Goal: Transaction & Acquisition: Purchase product/service

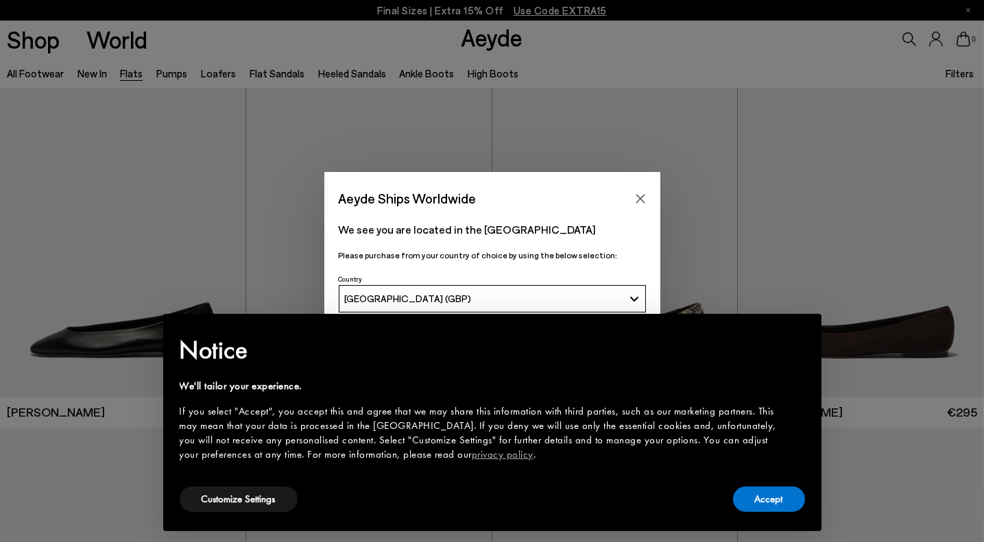
click at [645, 198] on icon "Close" at bounding box center [640, 198] width 11 height 11
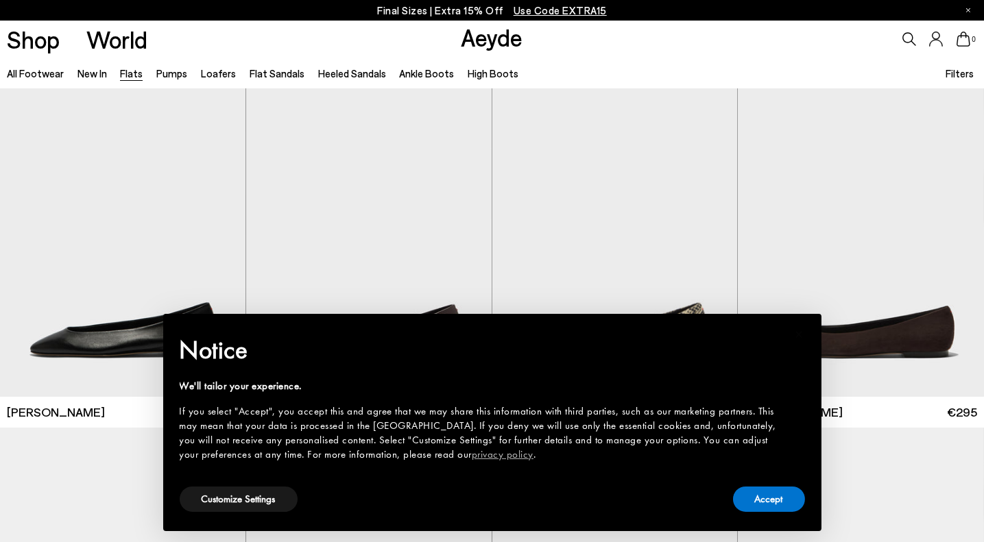
click at [759, 486] on div "Accept" at bounding box center [769, 499] width 72 height 31
click at [757, 492] on button "Accept" at bounding box center [769, 499] width 72 height 25
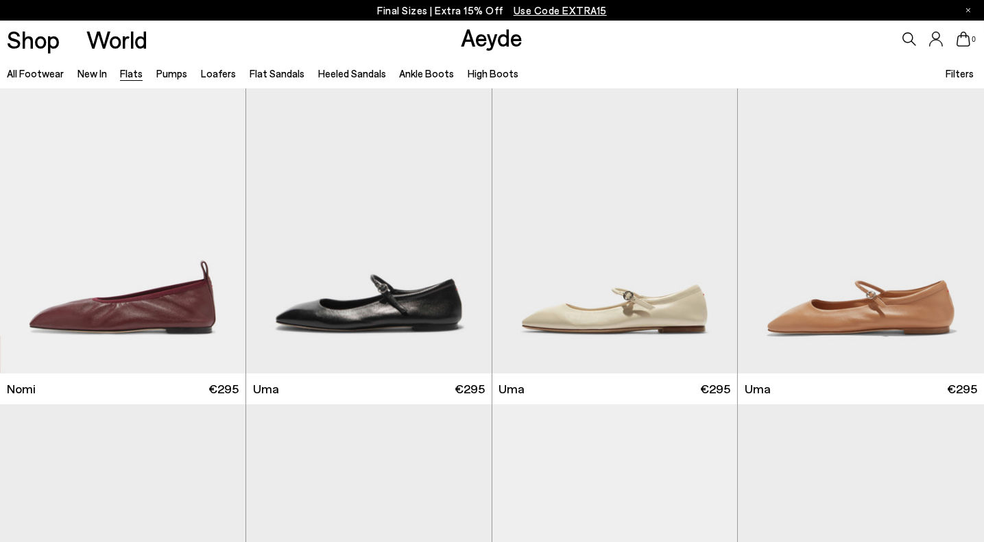
scroll to position [748, 0]
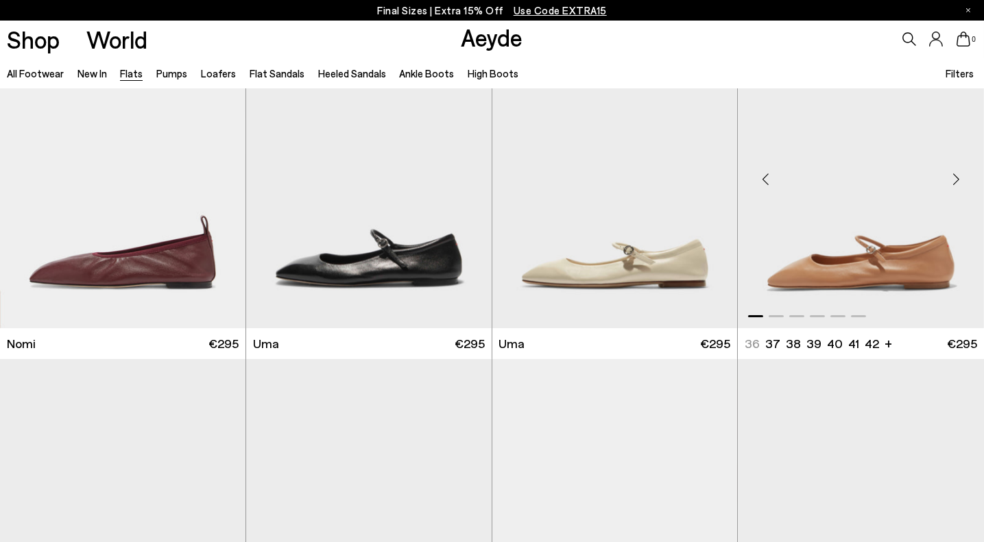
click at [959, 173] on div "Next slide" at bounding box center [956, 179] width 41 height 41
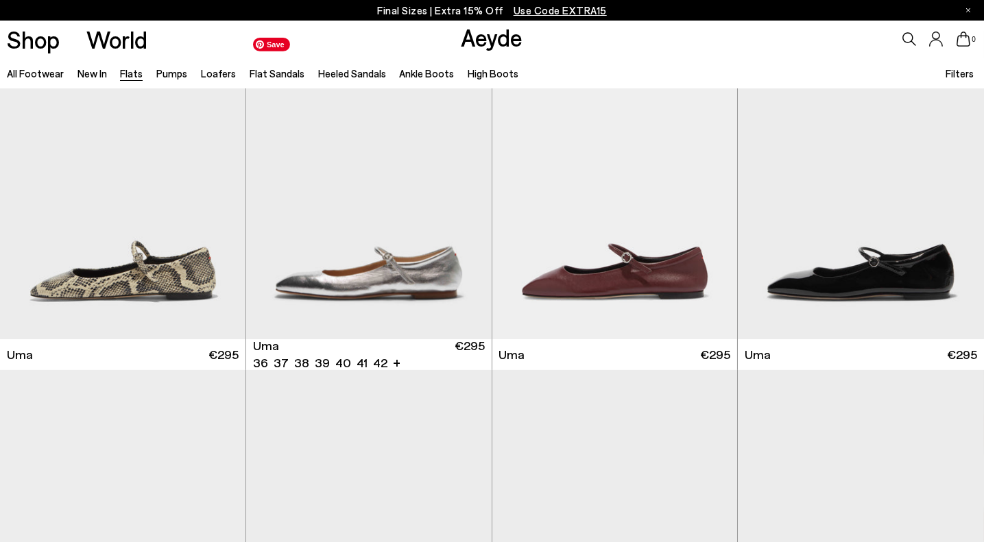
scroll to position [1078, 0]
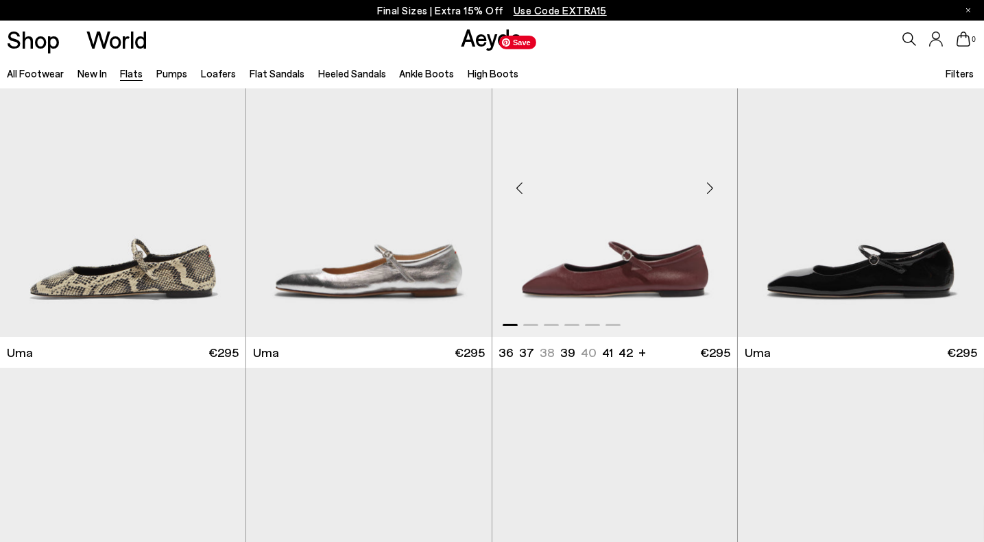
click at [715, 189] on div "Next slide" at bounding box center [709, 188] width 41 height 41
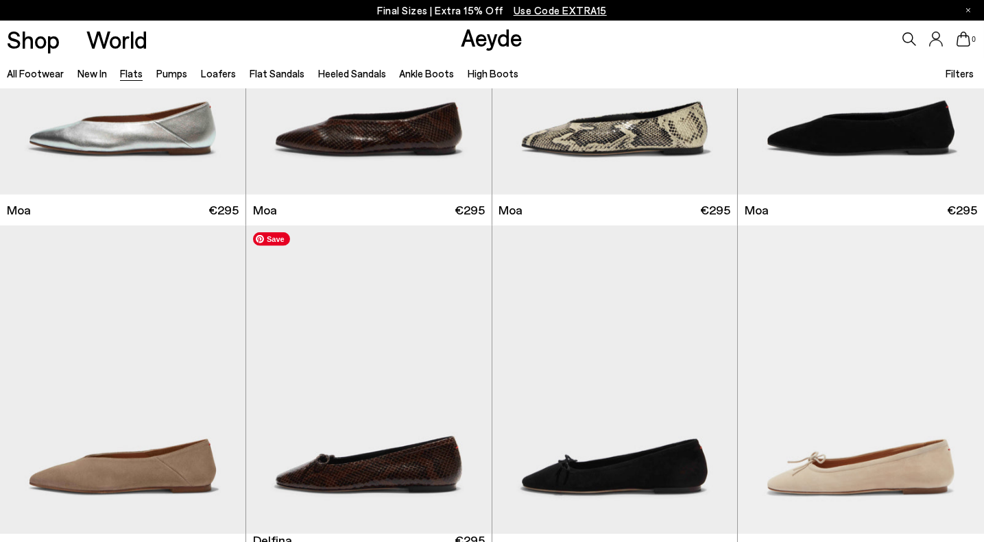
scroll to position [2483, 0]
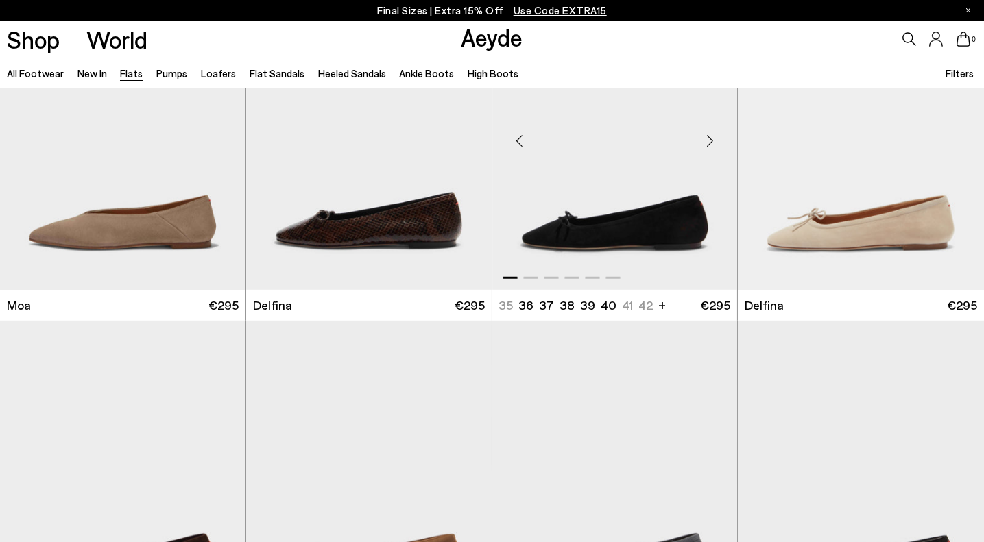
click at [704, 132] on div "Next slide" at bounding box center [709, 141] width 41 height 41
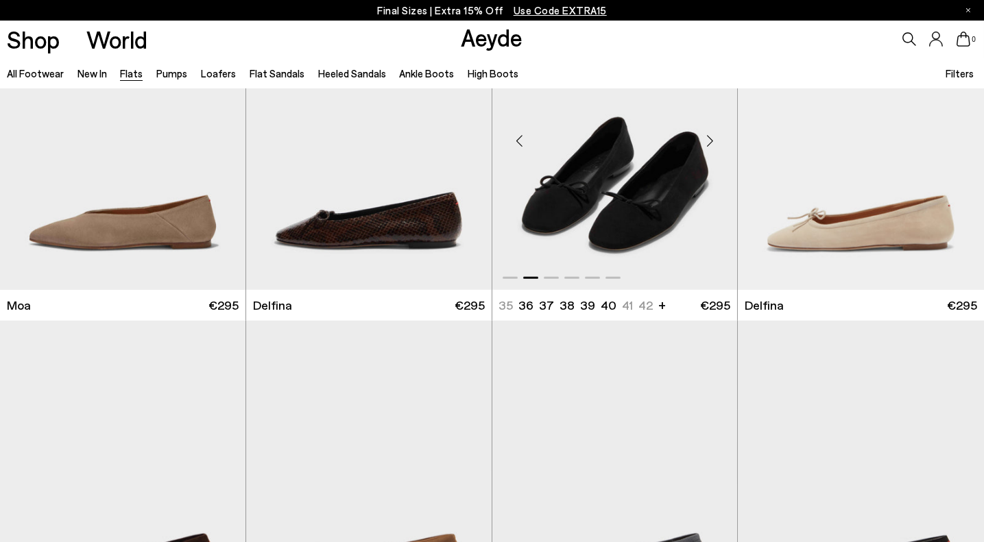
click at [704, 132] on div "Next slide" at bounding box center [709, 141] width 41 height 41
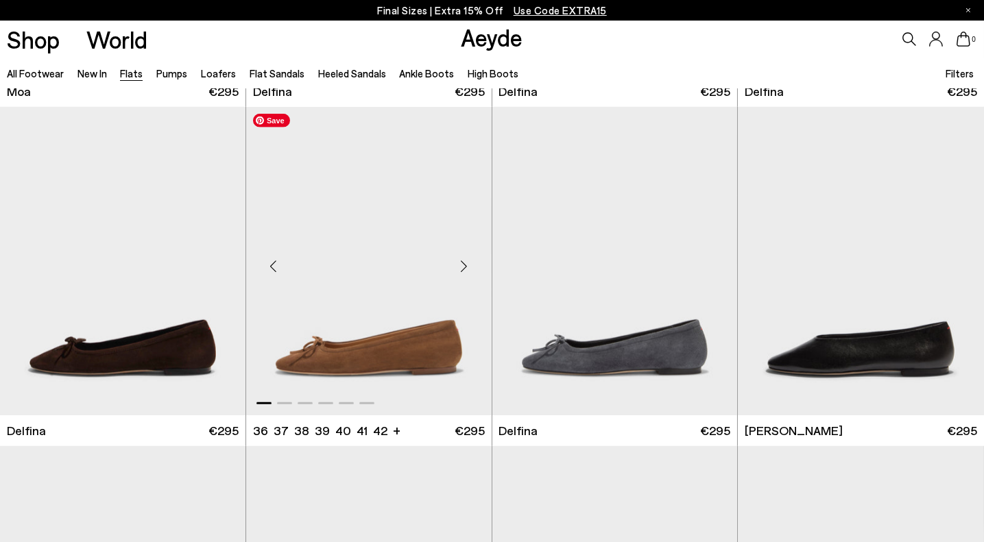
scroll to position [2734, 0]
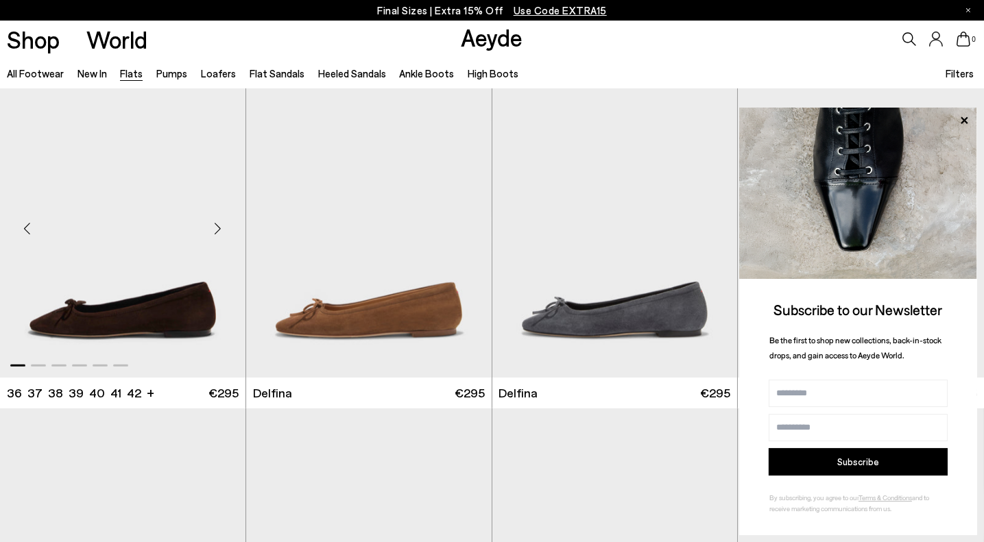
click at [223, 222] on div "Next slide" at bounding box center [218, 228] width 41 height 41
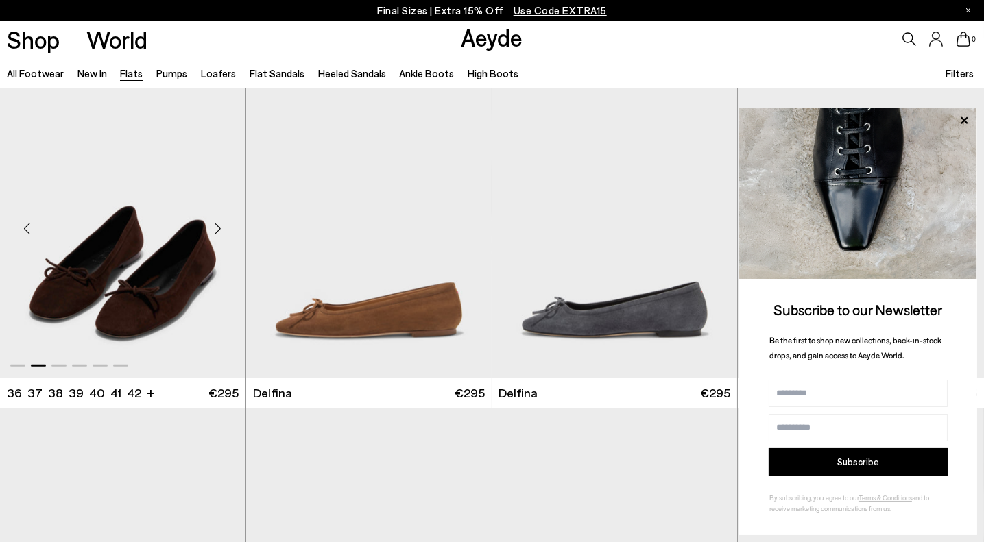
scroll to position [2789, 0]
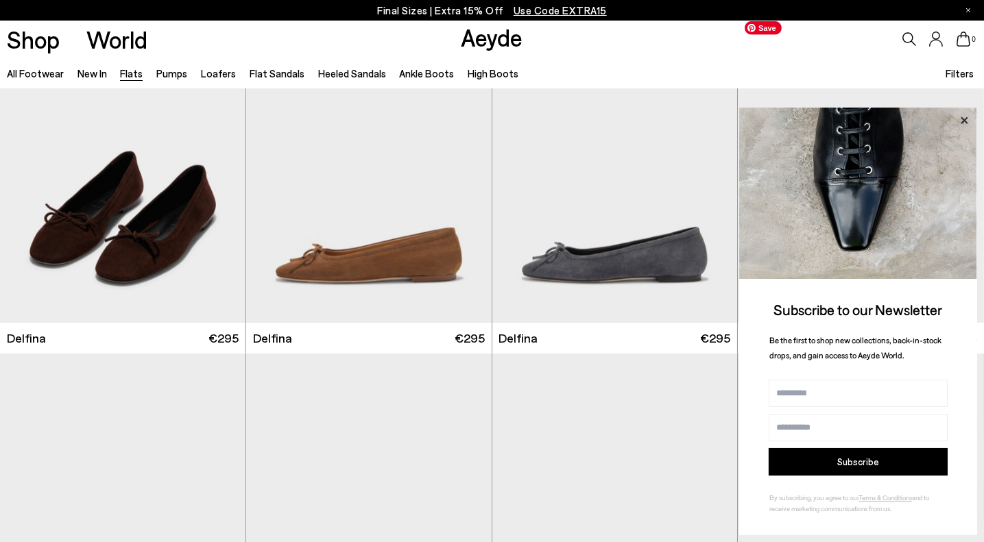
click at [966, 118] on icon at bounding box center [964, 120] width 7 height 7
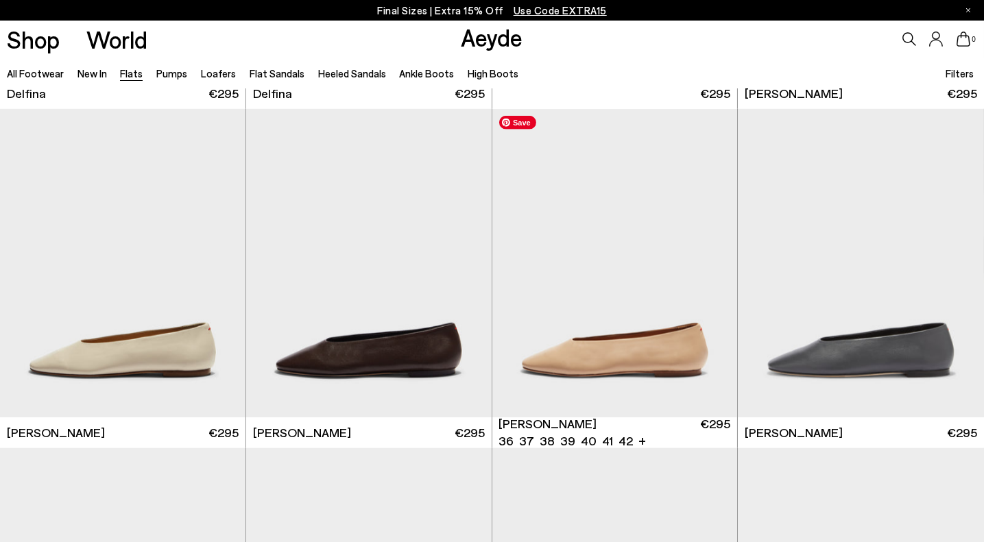
scroll to position [3053, 0]
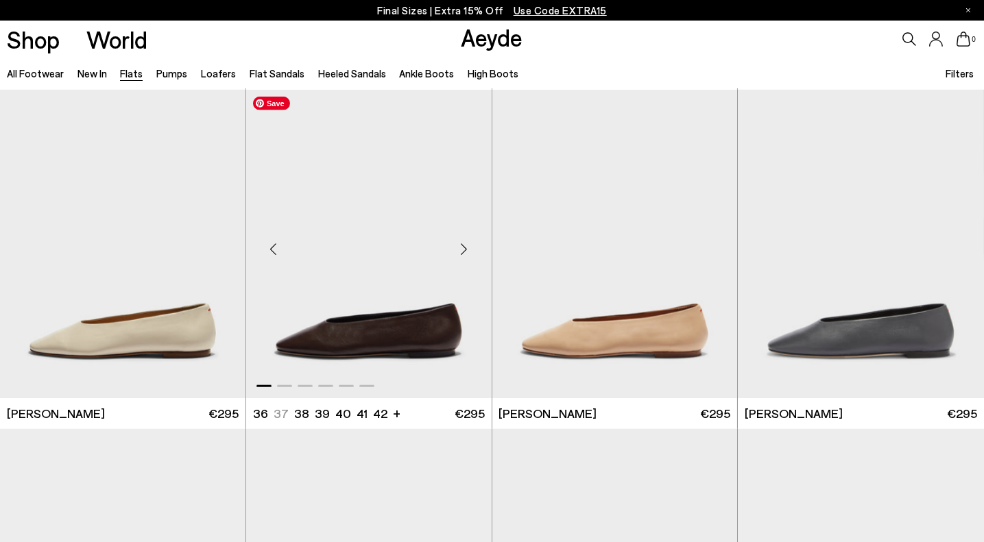
click at [464, 242] on div "Next slide" at bounding box center [464, 249] width 41 height 41
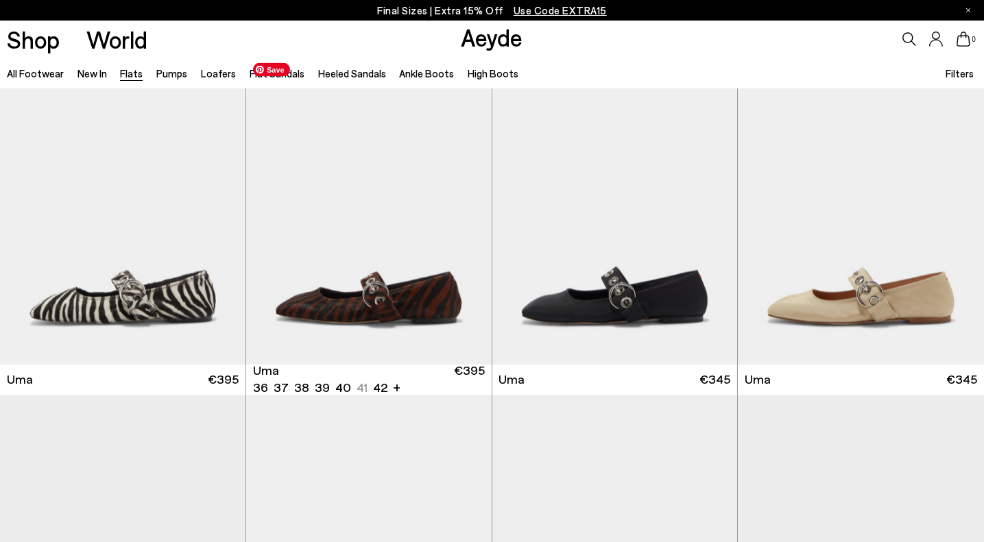
scroll to position [5122, 0]
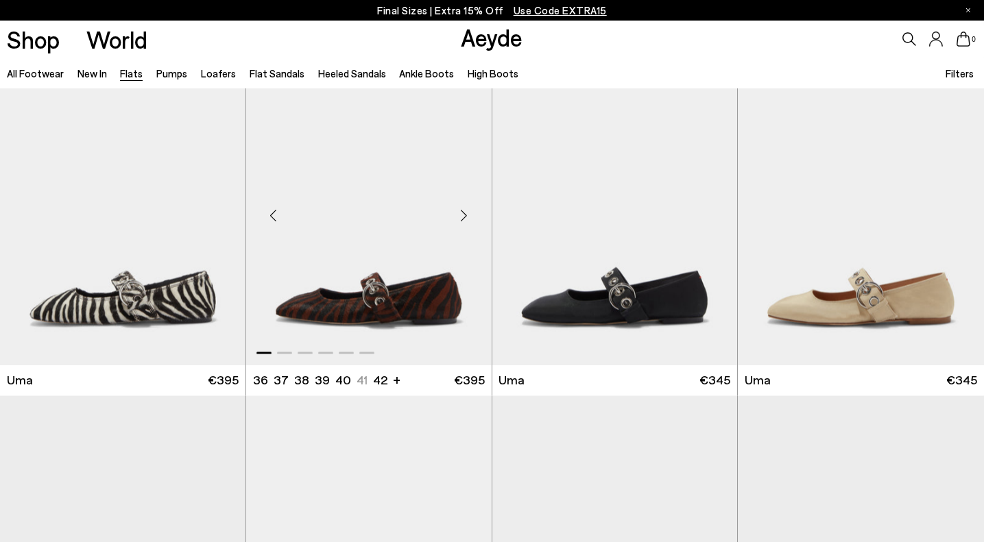
click at [462, 212] on div "Next slide" at bounding box center [464, 216] width 41 height 41
